Goal: Task Accomplishment & Management: Use online tool/utility

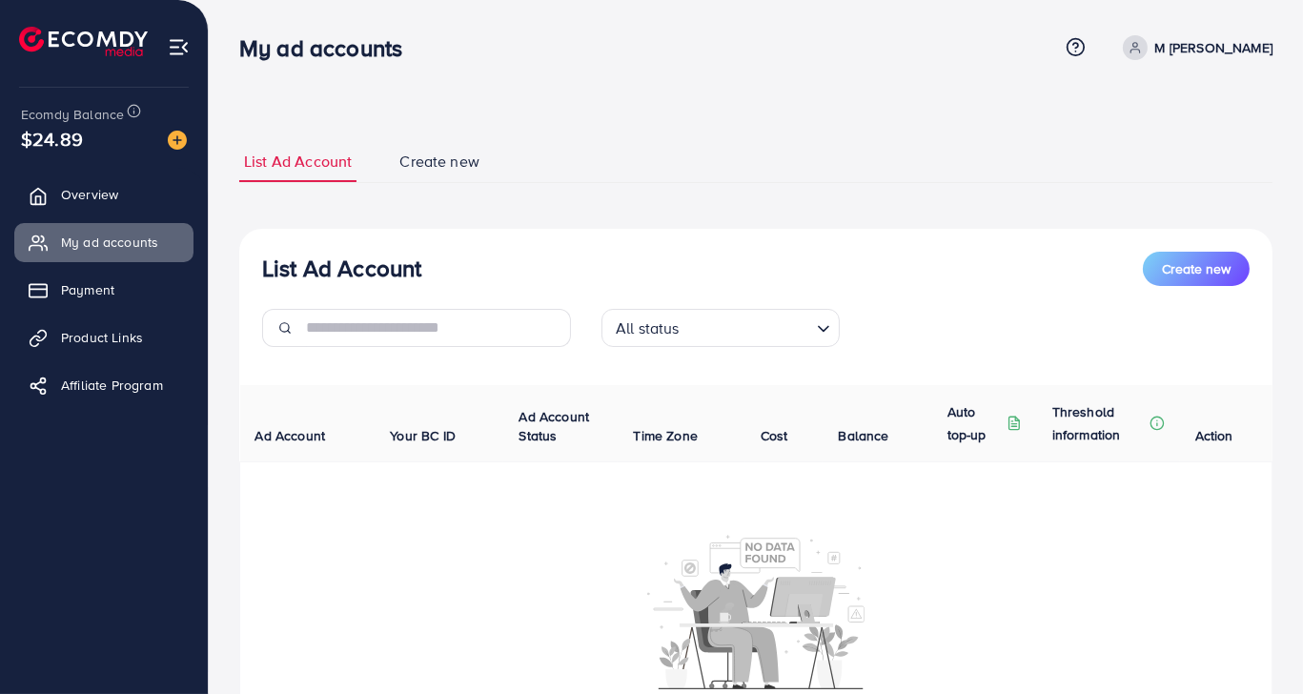
click at [629, 135] on div "List Ad Account Create new List Ad Account Create new All status Loading... Ad …" at bounding box center [755, 462] width 1033 height 689
click at [685, 314] on input "Search for option" at bounding box center [747, 329] width 124 height 30
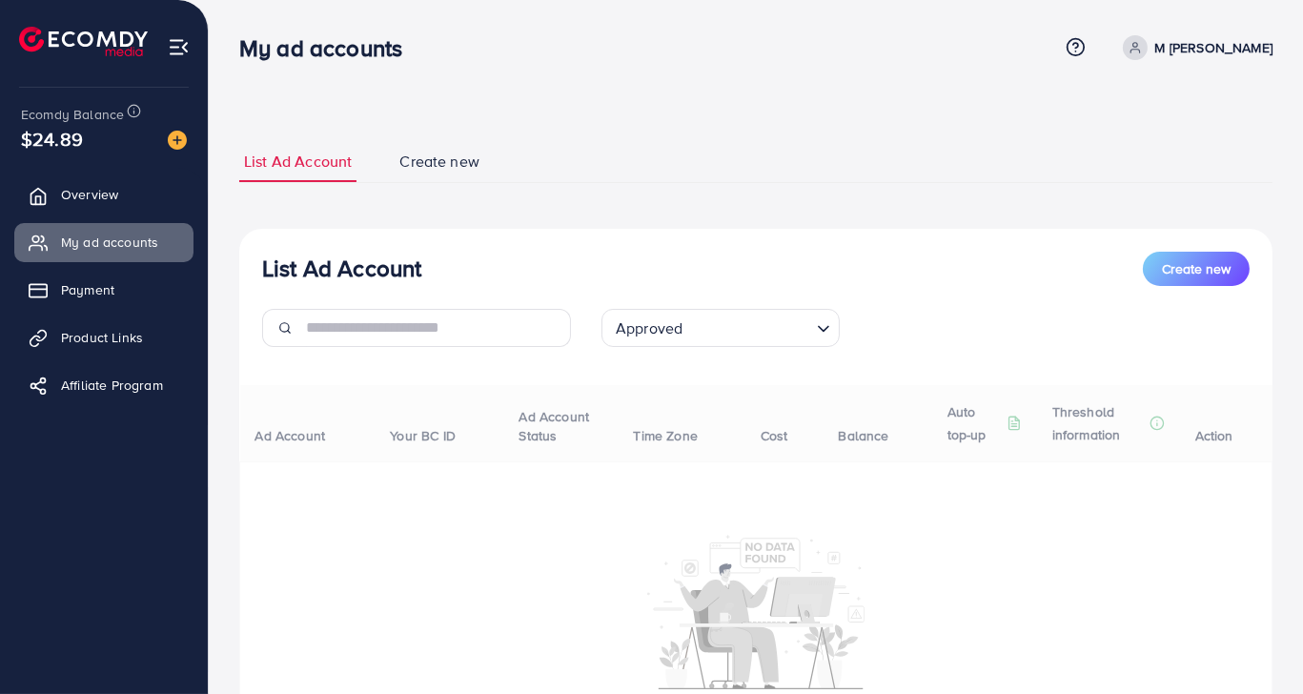
click at [671, 429] on div "List Ad Account Create new Approved Loading... All status Approved Not Approved…" at bounding box center [755, 507] width 1033 height 556
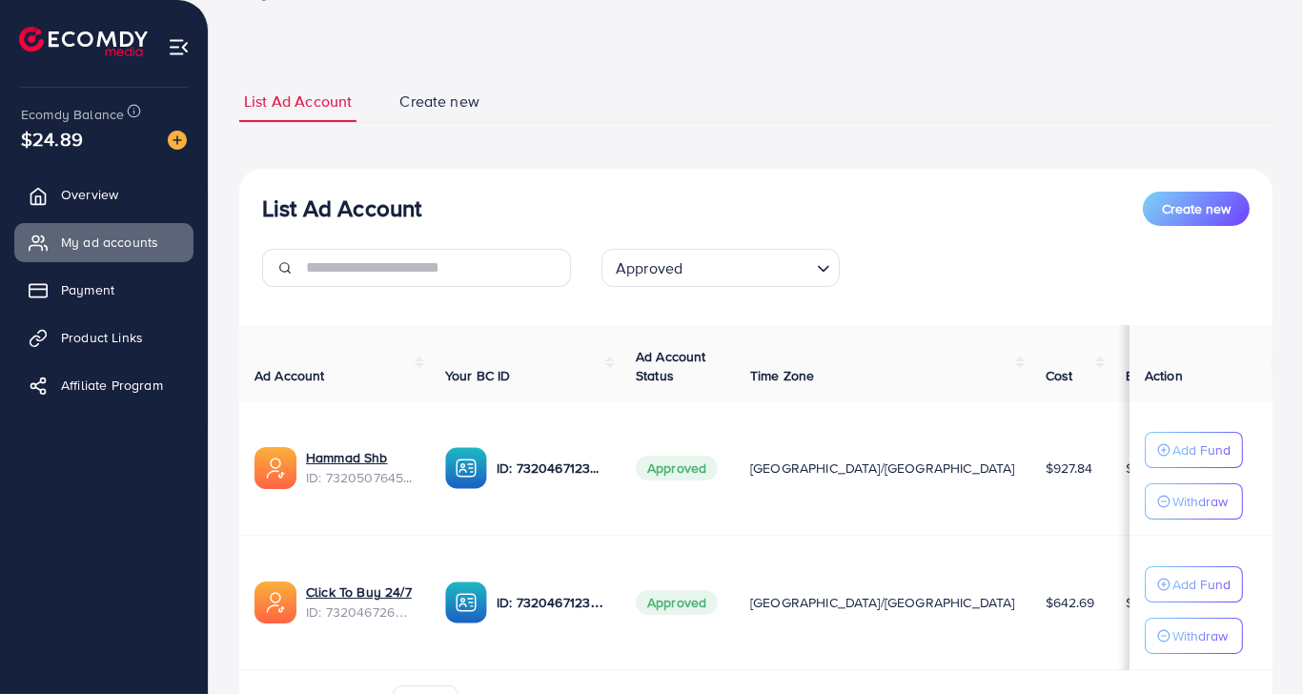
scroll to position [173, 0]
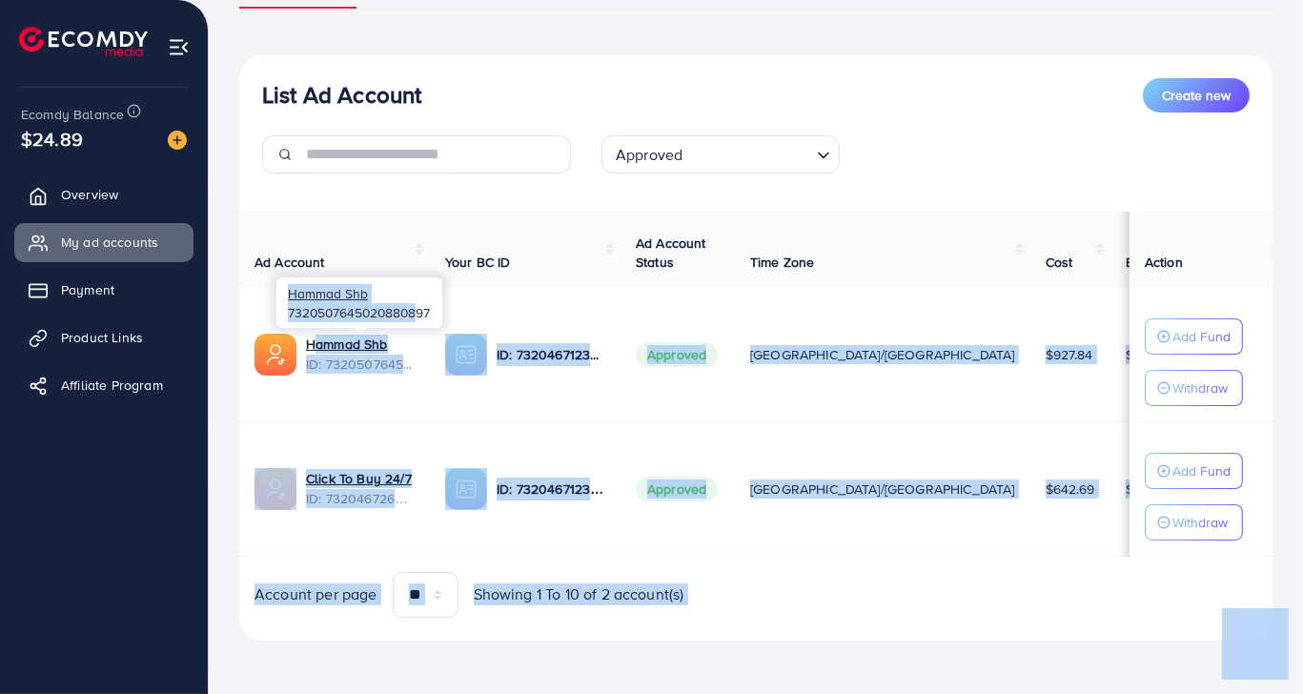
drag, startPoint x: 301, startPoint y: 342, endPoint x: 417, endPoint y: 332, distance: 115.8
click at [417, 332] on body "My ad accounts Help Center Contact Support Plans and Pricing Term and policy Ab…" at bounding box center [651, 174] width 1303 height 694
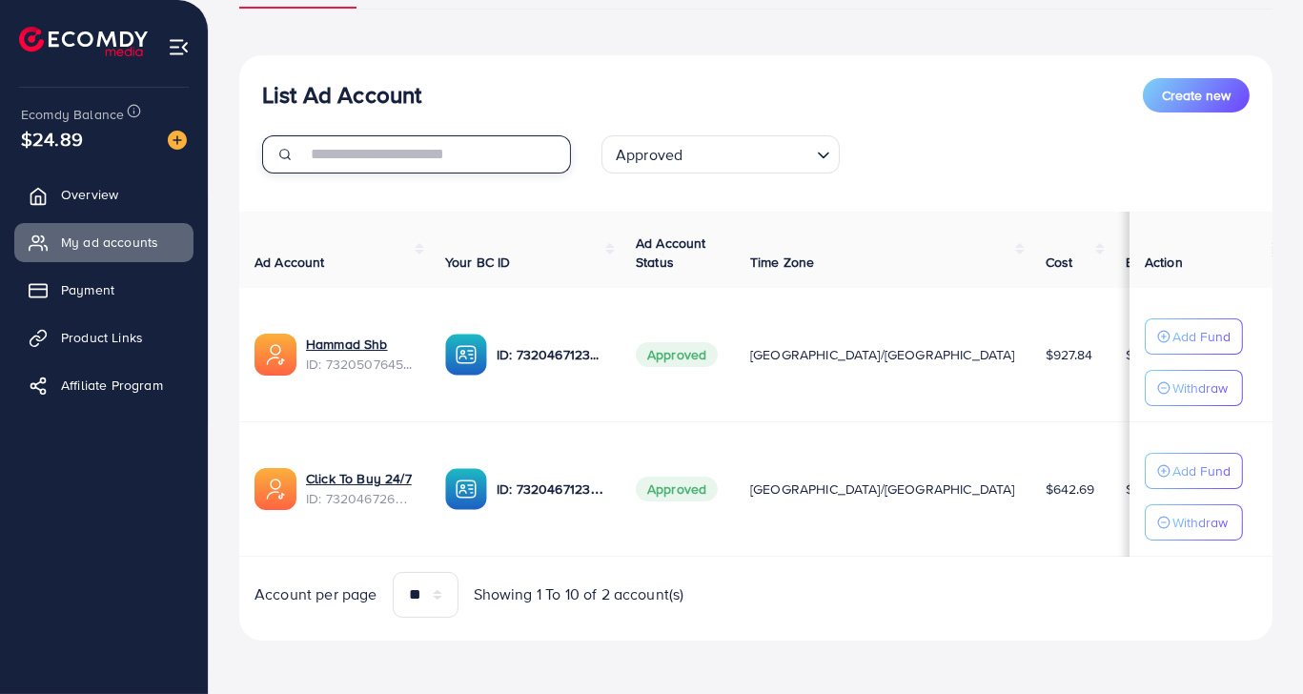
click at [494, 158] on input "text" at bounding box center [438, 154] width 265 height 38
click at [567, 78] on div "List Ad Account Create new" at bounding box center [756, 95] width 988 height 34
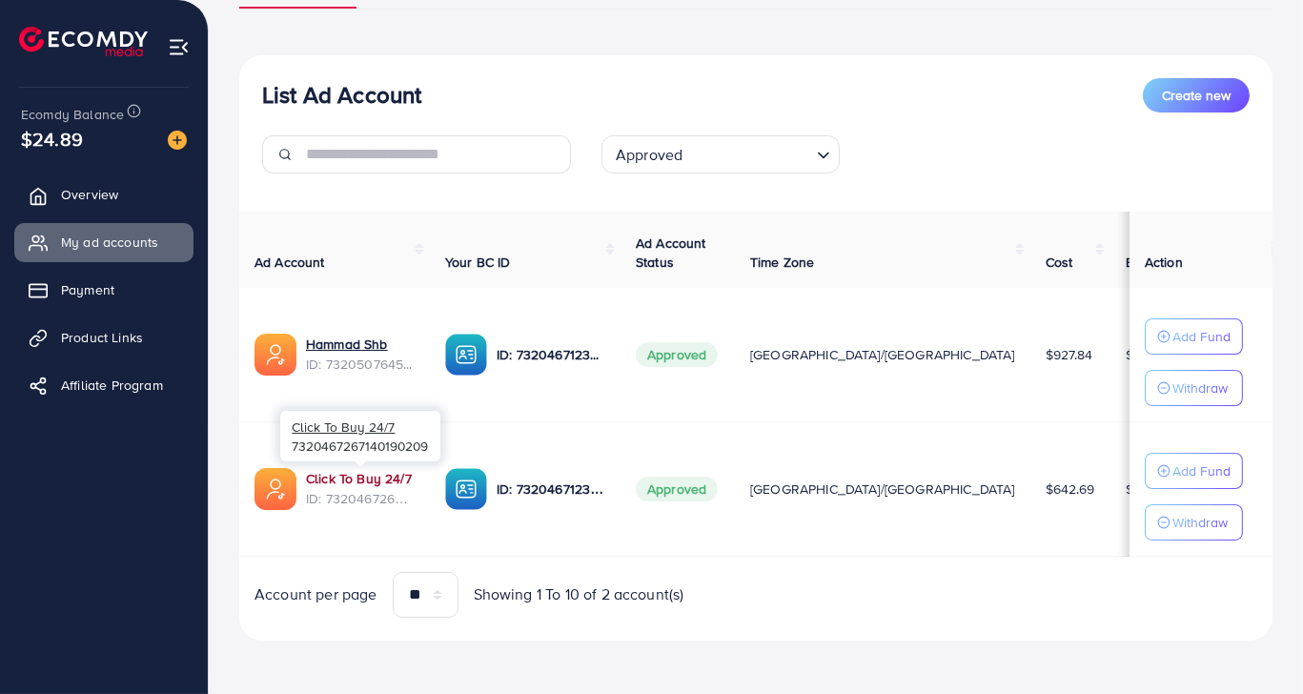
click at [385, 466] on div "Click To Buy 24/7 7320467267140190209" at bounding box center [360, 436] width 160 height 62
click at [386, 472] on link "Click To Buy 24/7" at bounding box center [360, 478] width 109 height 19
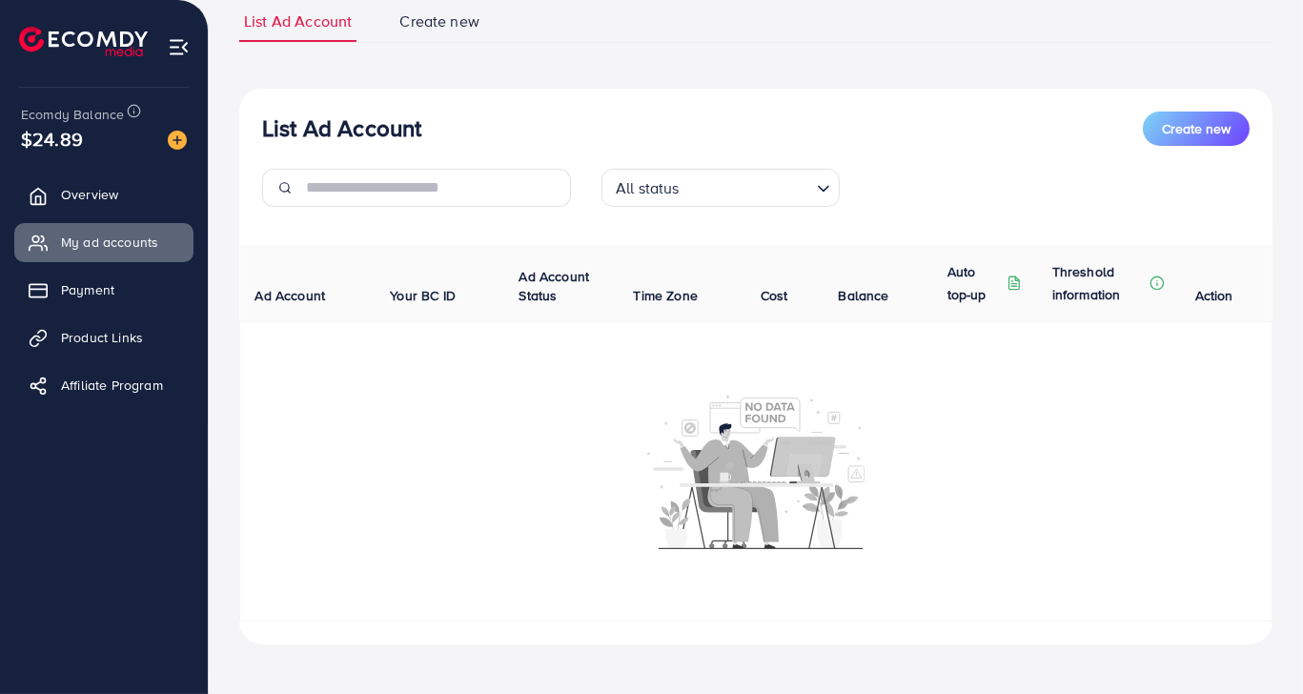
scroll to position [142, 0]
click at [643, 168] on div "All status" at bounding box center [709, 184] width 203 height 33
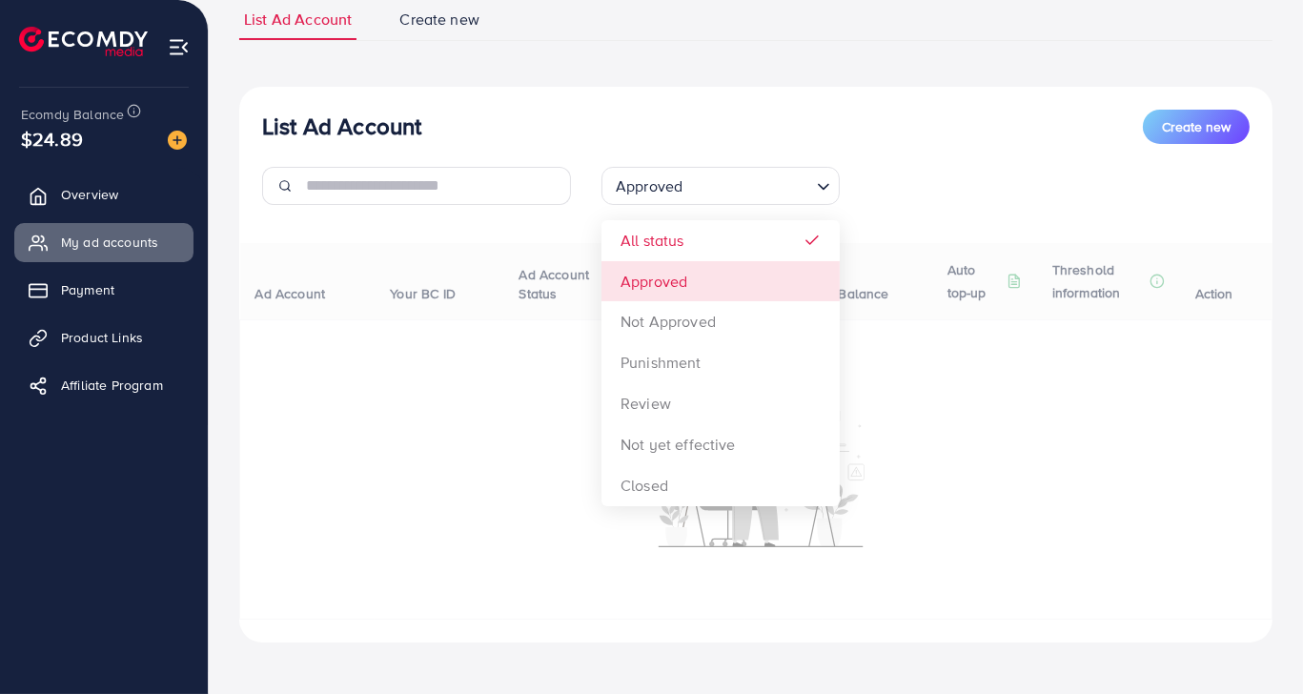
click at [717, 287] on div "List Ad Account Create new Approved Loading... All status Approved Not Approved…" at bounding box center [755, 365] width 1033 height 556
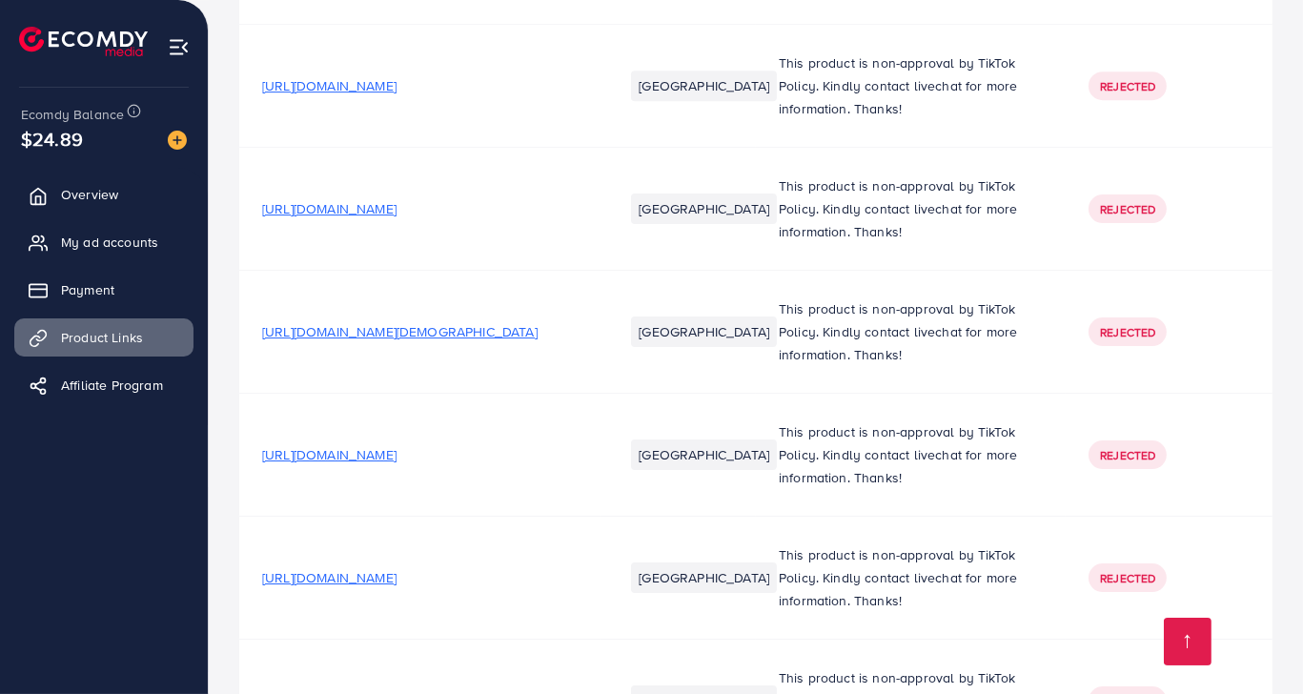
scroll to position [7938, 0]
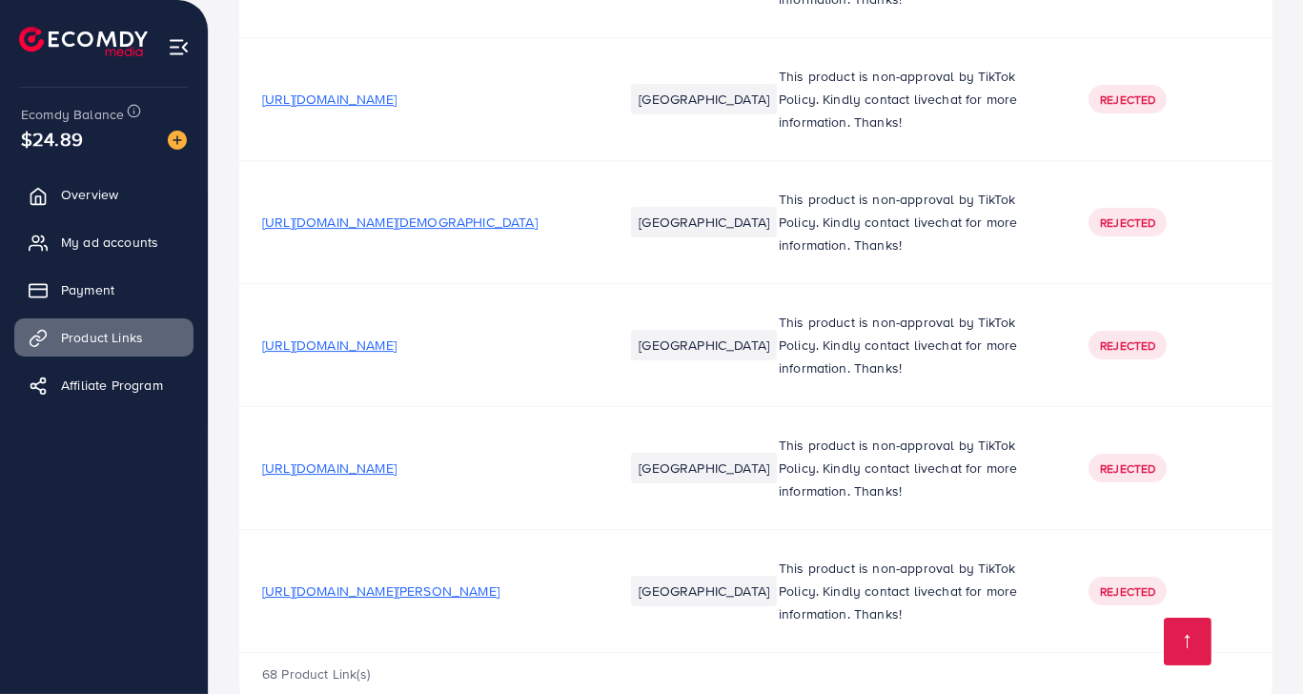
click at [500, 581] on span "[URL][DOMAIN_NAME][PERSON_NAME]" at bounding box center [380, 590] width 237 height 19
click at [345, 459] on span "[URL][DOMAIN_NAME]" at bounding box center [329, 468] width 134 height 19
click at [397, 336] on span "[URL][DOMAIN_NAME]" at bounding box center [329, 345] width 134 height 19
click at [418, 213] on span "[URL][DOMAIN_NAME][DEMOGRAPHIC_DATA]" at bounding box center [399, 222] width 275 height 19
click at [445, 581] on span "[URL][DOMAIN_NAME][PERSON_NAME]" at bounding box center [380, 590] width 237 height 19
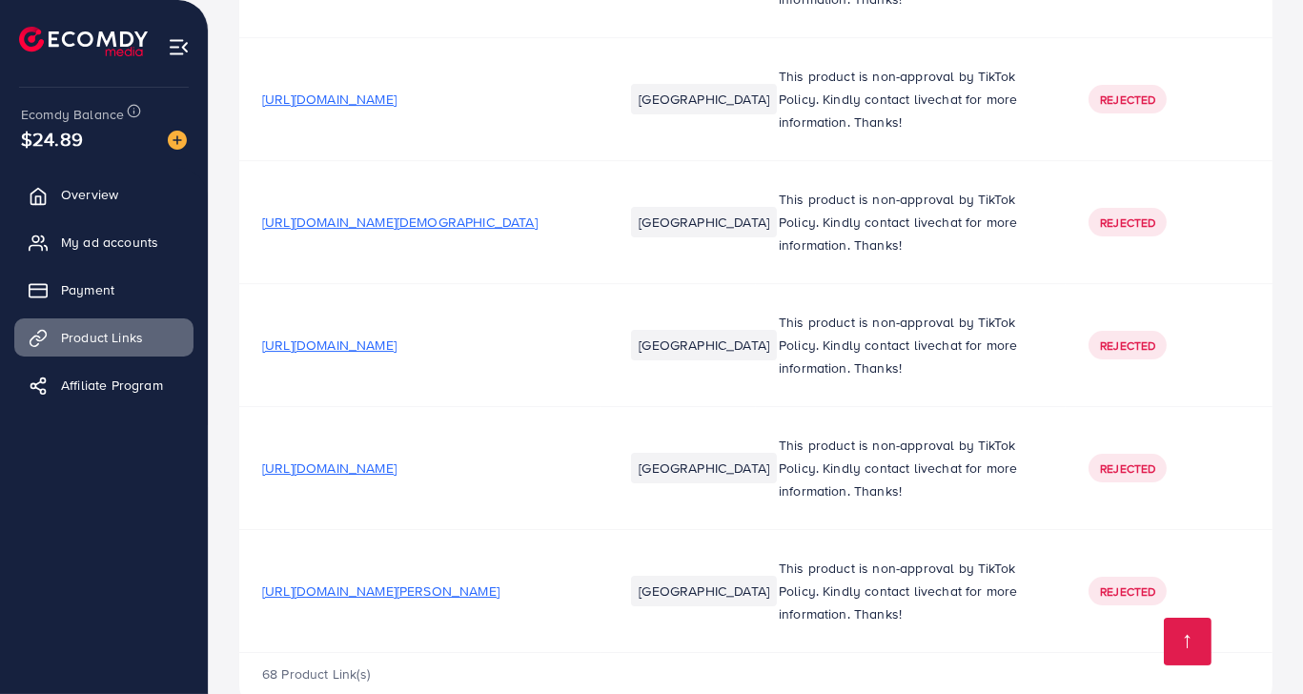
click at [397, 459] on span "[URL][DOMAIN_NAME]" at bounding box center [329, 468] width 134 height 19
click at [397, 90] on span "[URL][DOMAIN_NAME]" at bounding box center [329, 99] width 134 height 19
click at [386, 213] on span "[URL][DOMAIN_NAME][DEMOGRAPHIC_DATA]" at bounding box center [399, 222] width 275 height 19
click at [397, 336] on span "[URL][DOMAIN_NAME]" at bounding box center [329, 345] width 134 height 19
click at [397, 459] on span "[URL][DOMAIN_NAME]" at bounding box center [329, 468] width 134 height 19
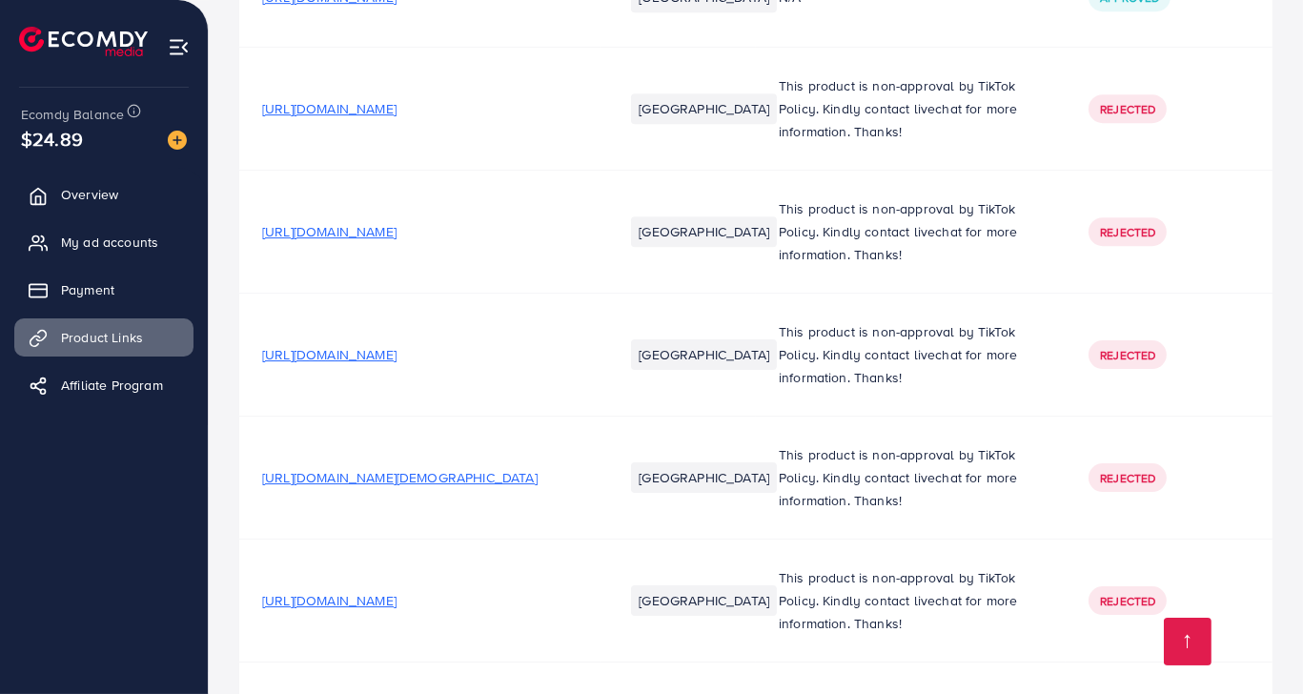
scroll to position [7652, 0]
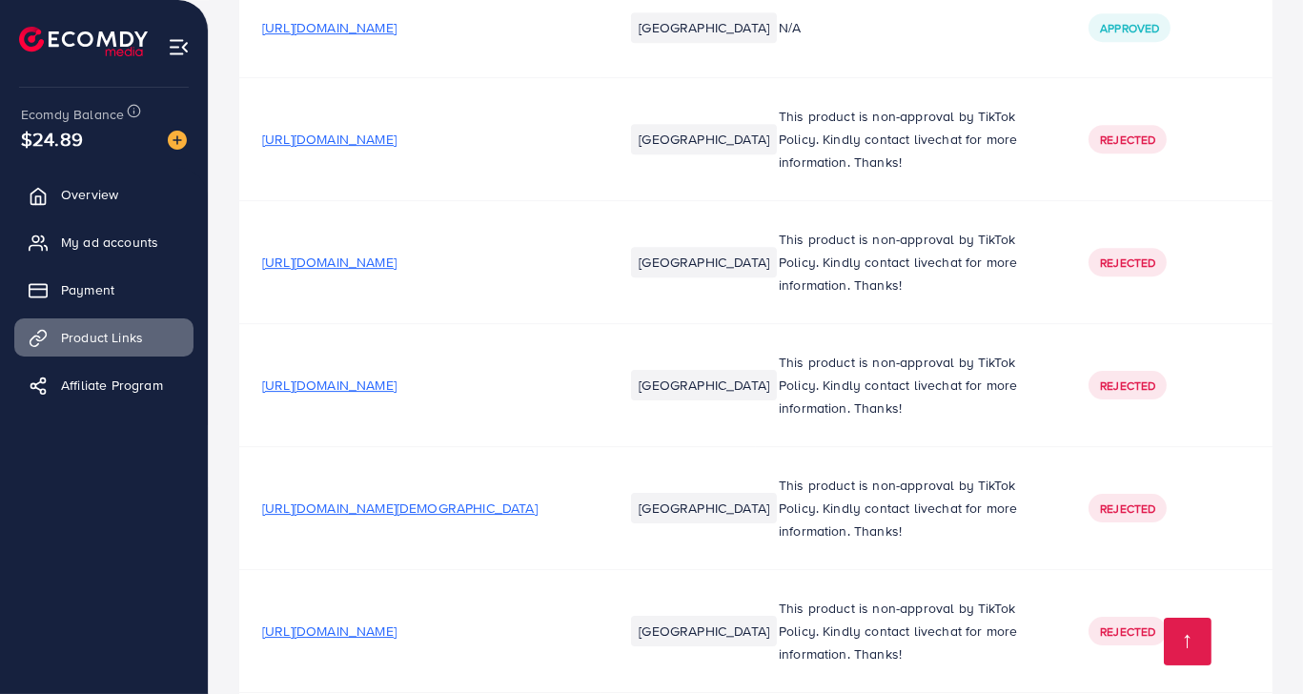
click at [379, 253] on span "[URL][DOMAIN_NAME]" at bounding box center [329, 262] width 134 height 19
click at [397, 253] on span "[URL][DOMAIN_NAME]" at bounding box center [329, 262] width 134 height 19
click at [338, 376] on span "[URL][DOMAIN_NAME]" at bounding box center [329, 385] width 134 height 19
click at [397, 130] on span "[URL][DOMAIN_NAME]" at bounding box center [329, 139] width 134 height 19
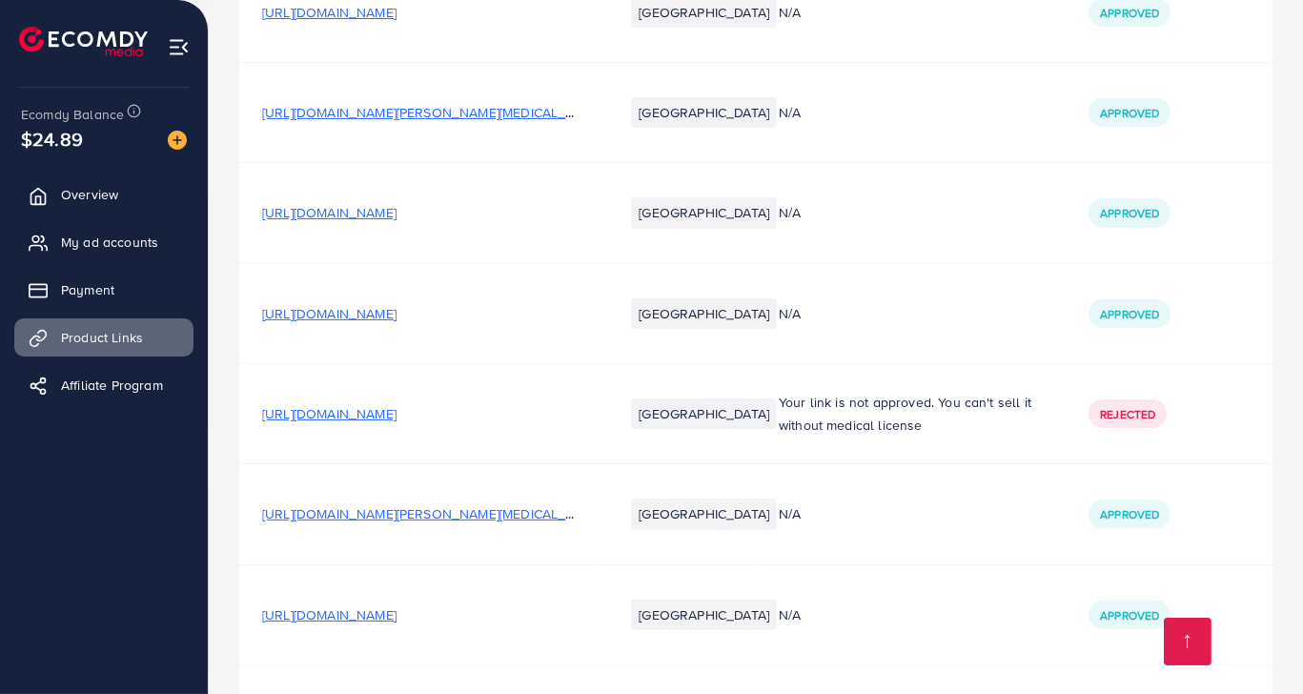
scroll to position [0, 0]
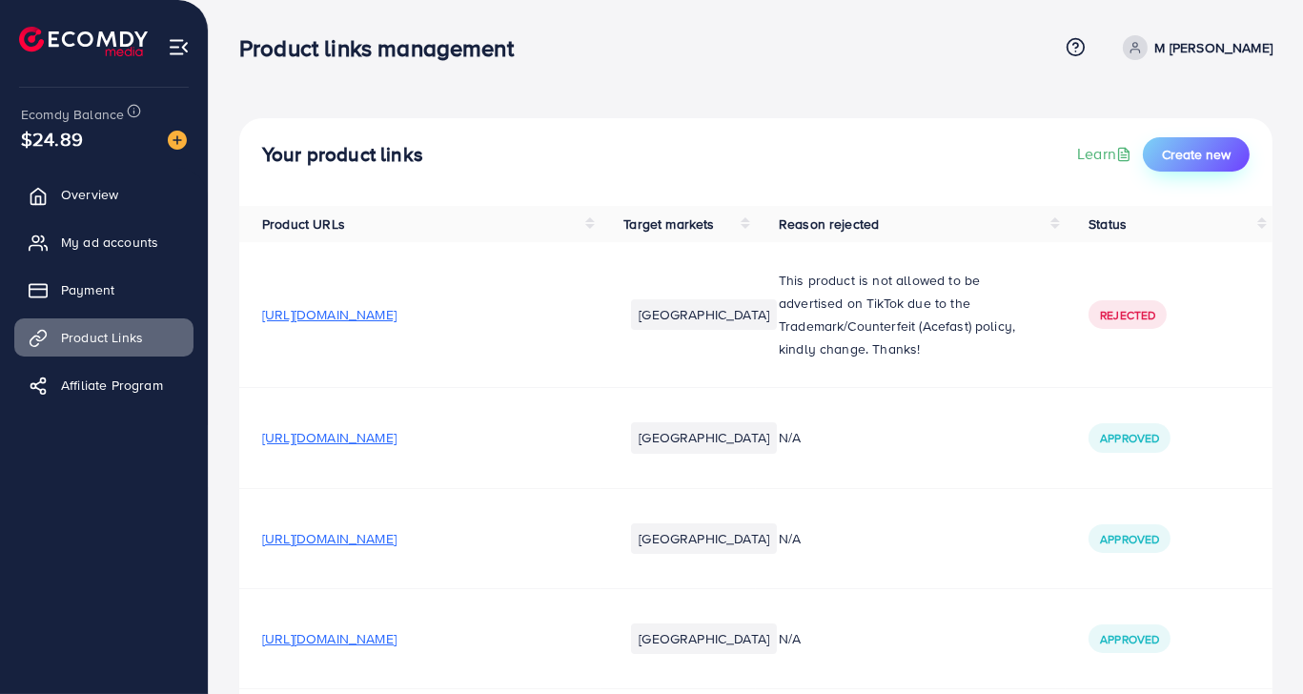
click at [1220, 164] on button "Create new" at bounding box center [1196, 154] width 107 height 34
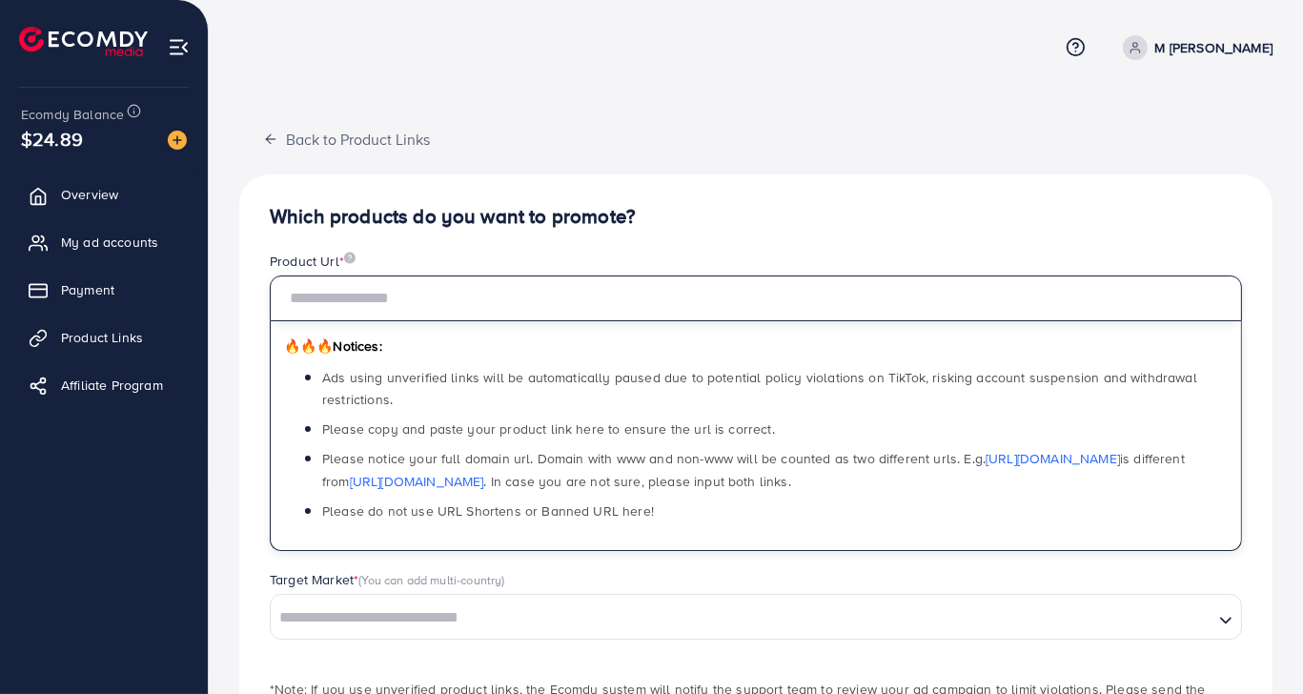
drag, startPoint x: 386, startPoint y: 298, endPoint x: 379, endPoint y: 284, distance: 15.8
click at [386, 298] on input "text" at bounding box center [756, 298] width 972 height 46
paste input "**********"
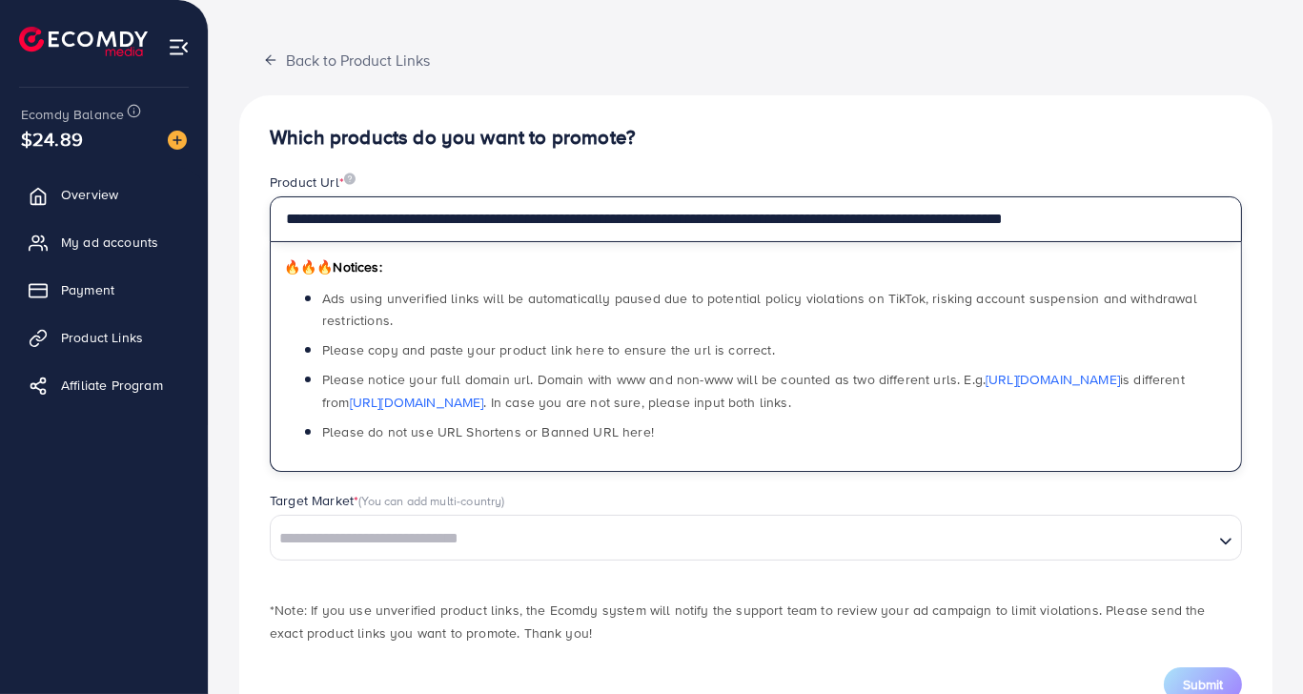
scroll to position [145, 0]
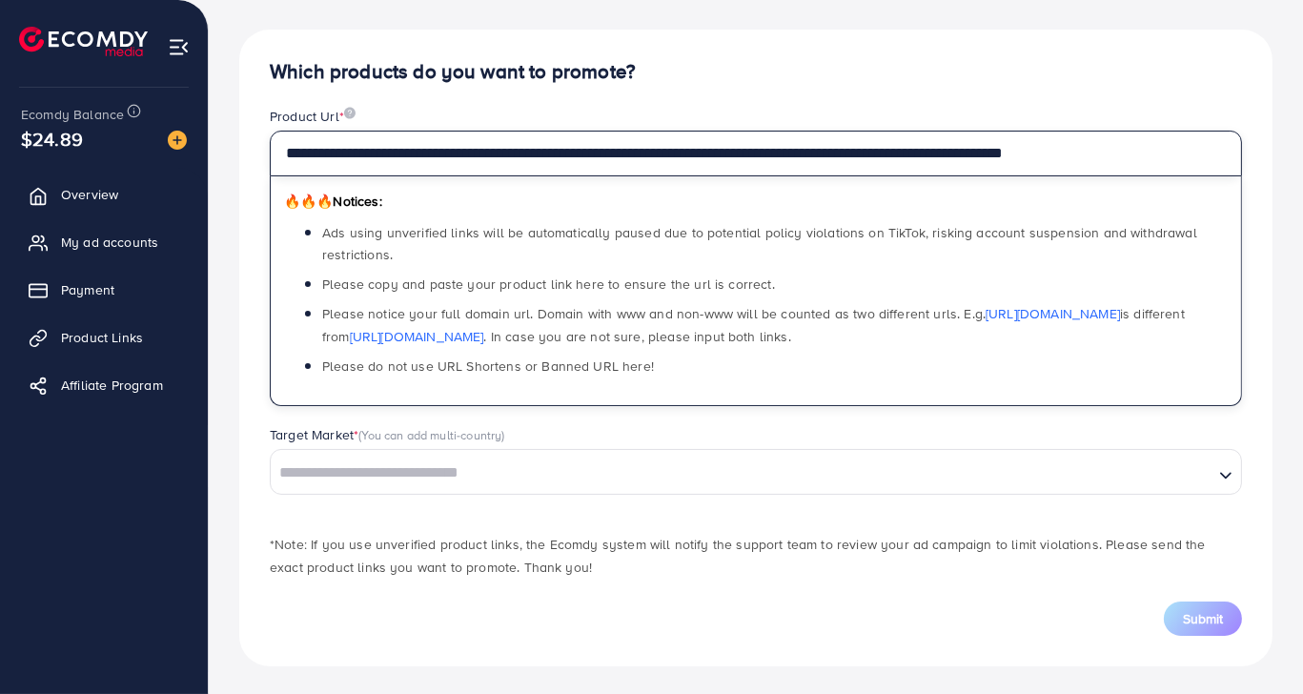
type input "**********"
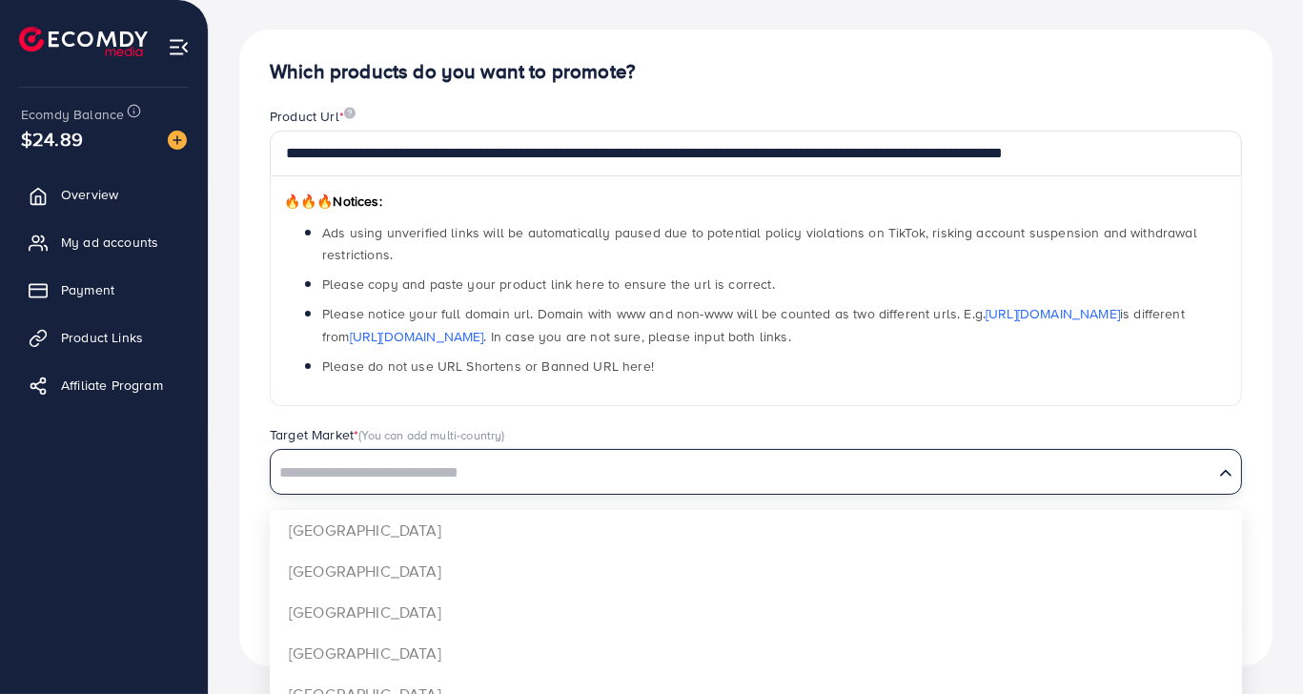
click at [418, 466] on input "Search for option" at bounding box center [742, 474] width 939 height 30
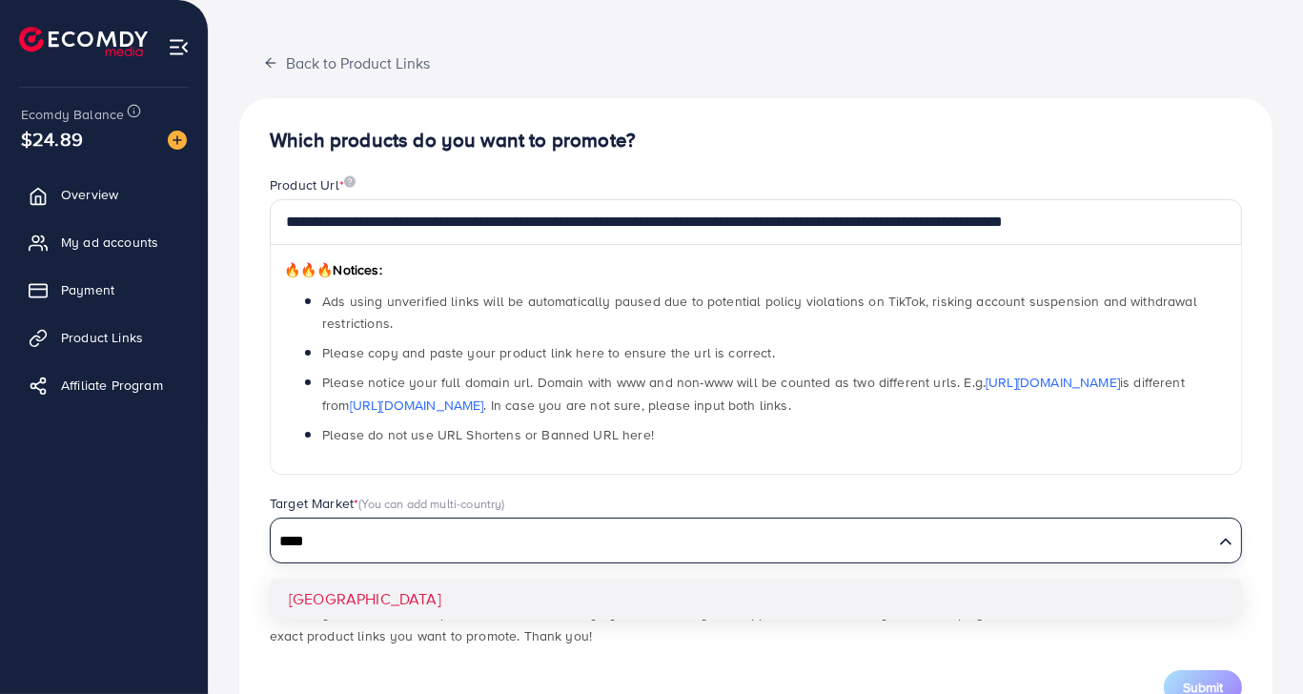
scroll to position [50, 0]
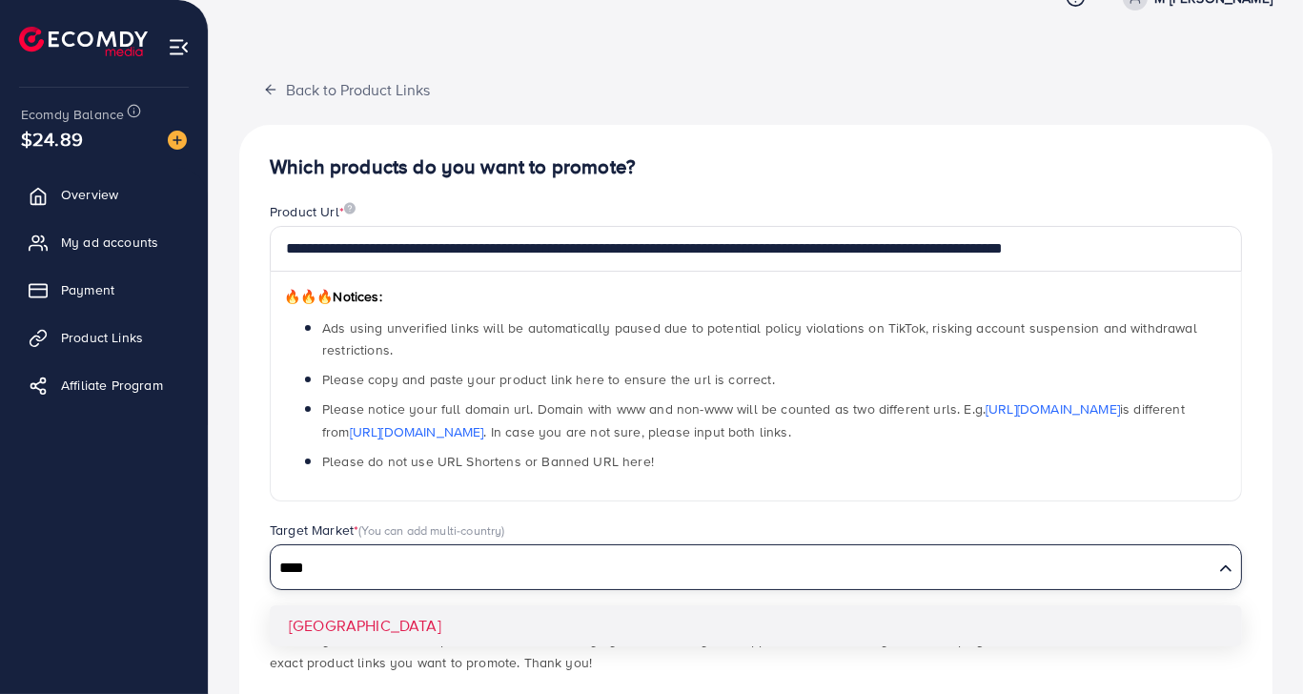
type input "****"
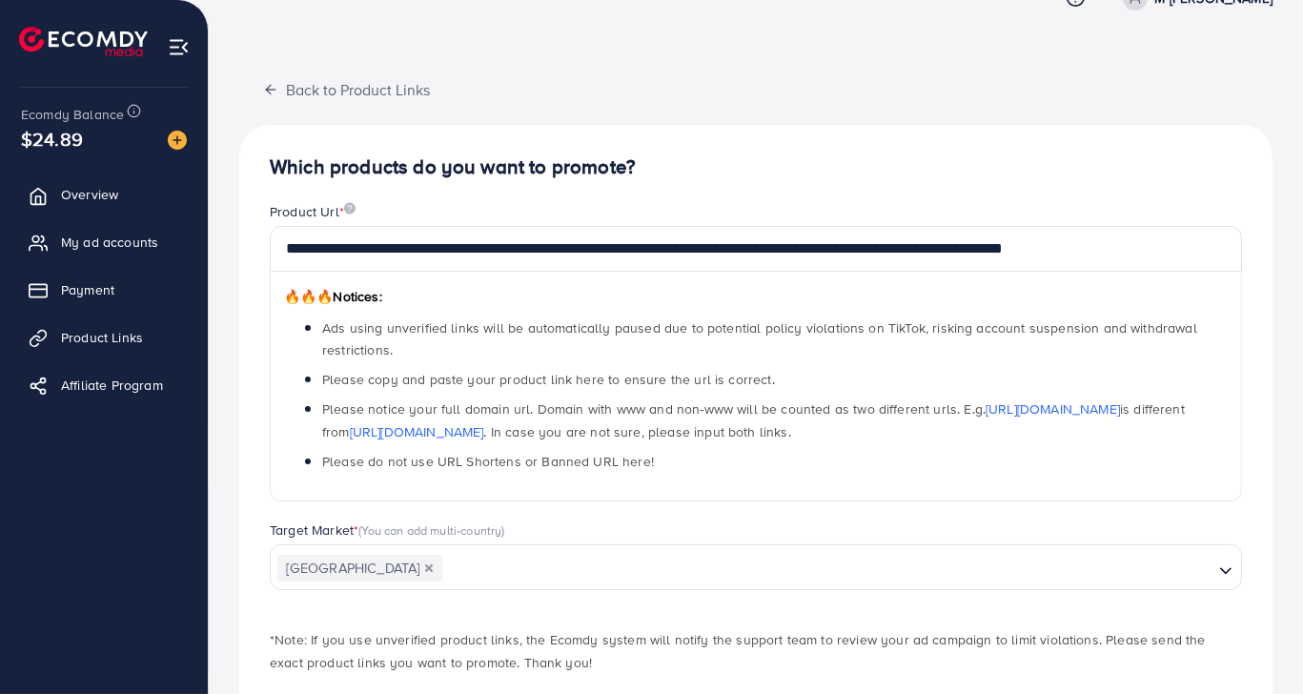
click at [345, 627] on div "**********" at bounding box center [755, 443] width 1033 height 637
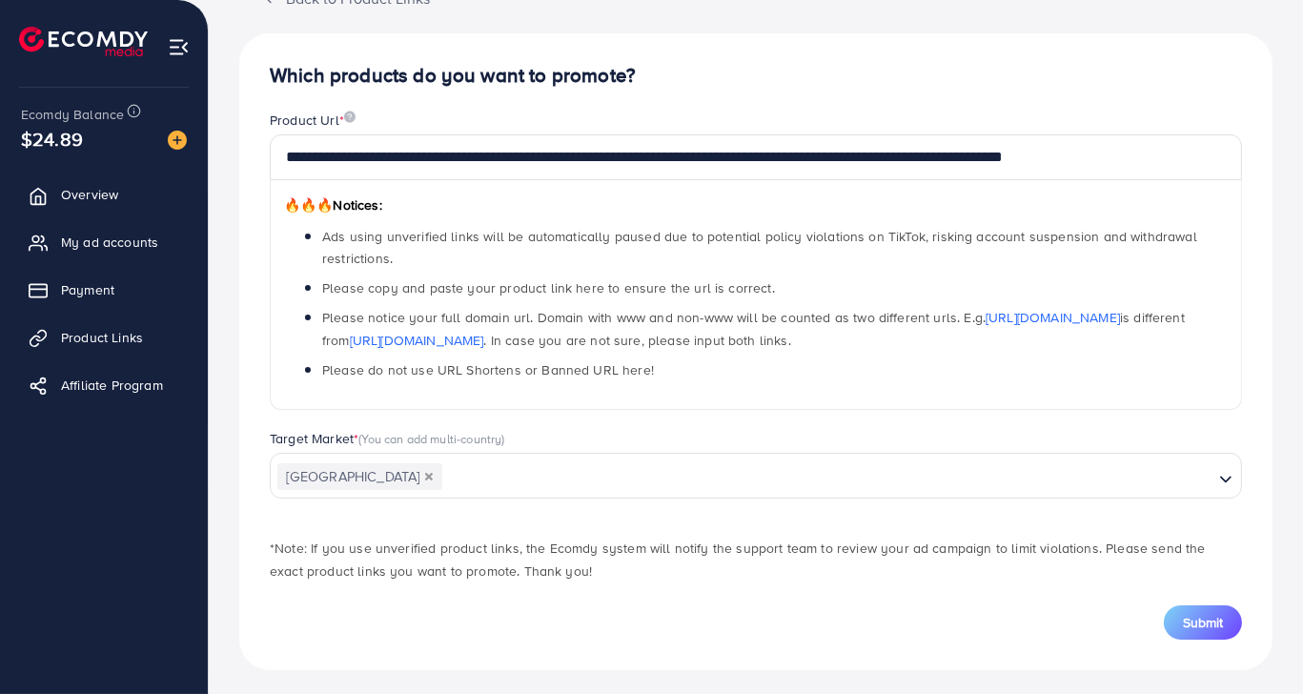
scroll to position [145, 0]
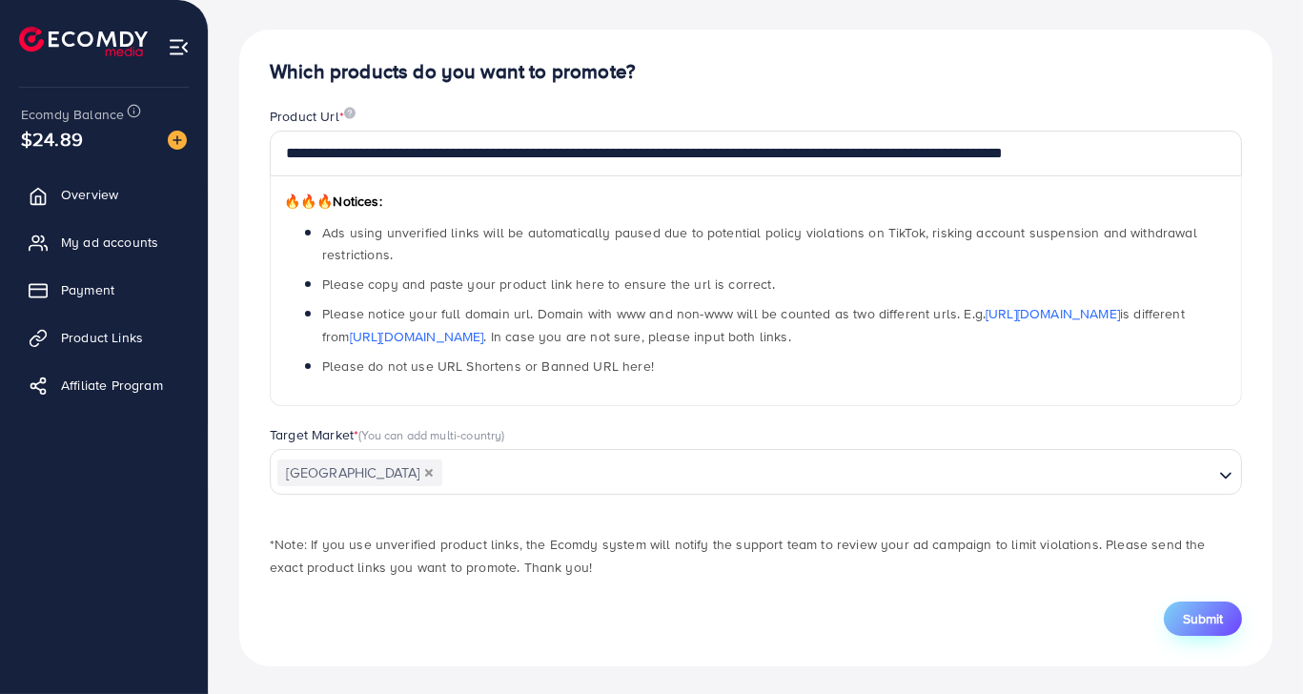
click at [1218, 618] on span "Submit" at bounding box center [1203, 618] width 40 height 19
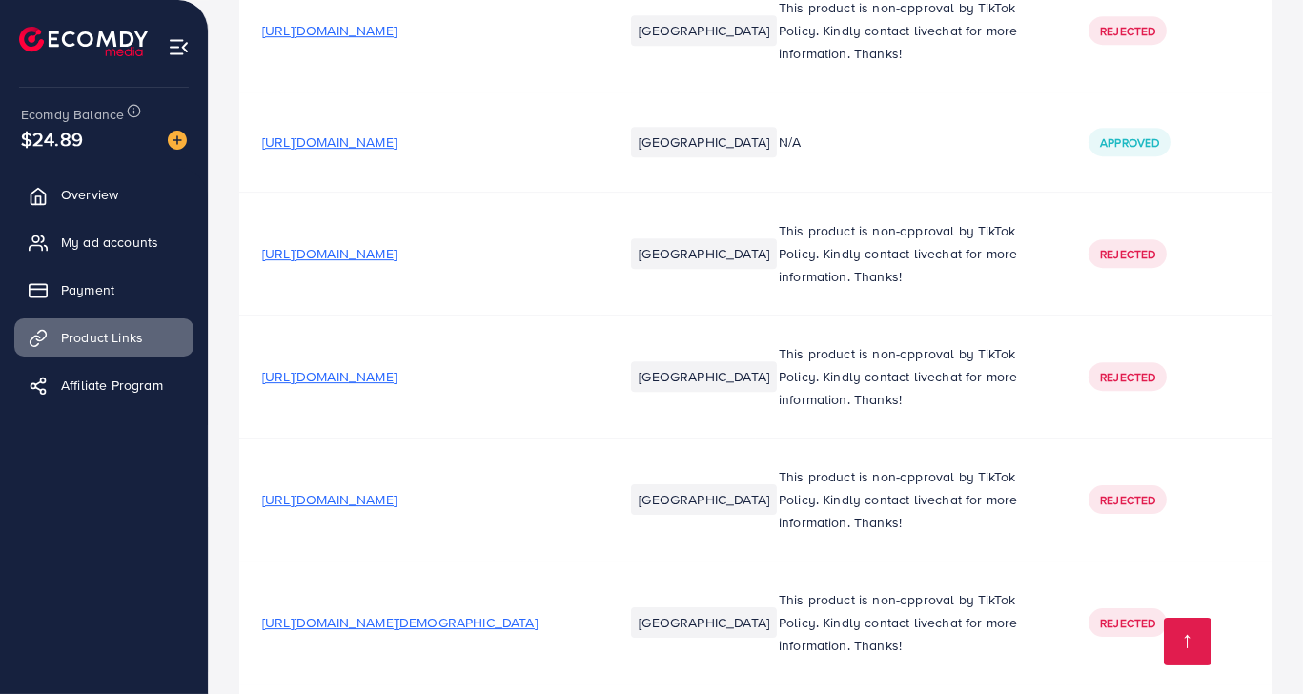
scroll to position [8038, 0]
